Goal: Obtain resource: Download file/media

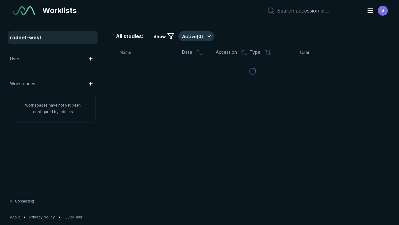
scroll to position [1604, 2022]
